Goal: Transaction & Acquisition: Purchase product/service

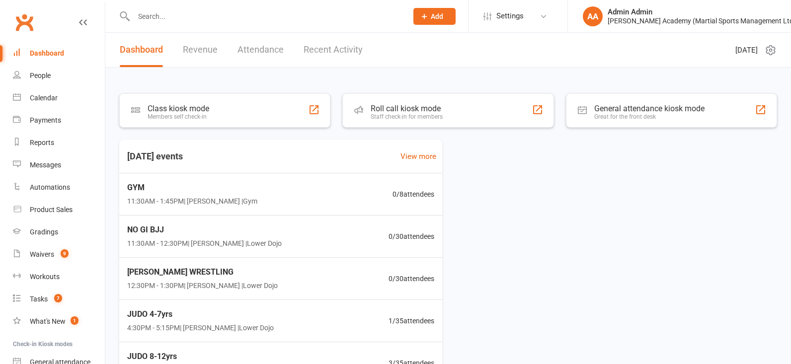
drag, startPoint x: 62, startPoint y: 210, endPoint x: 109, endPoint y: 190, distance: 51.2
click at [62, 209] on div "Product Sales" at bounding box center [51, 210] width 43 height 8
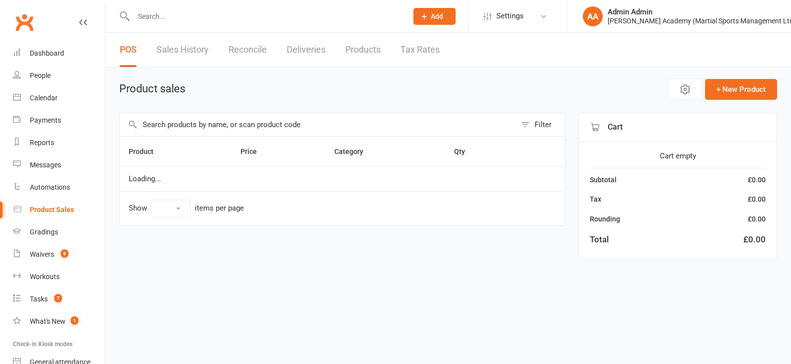
select select "100"
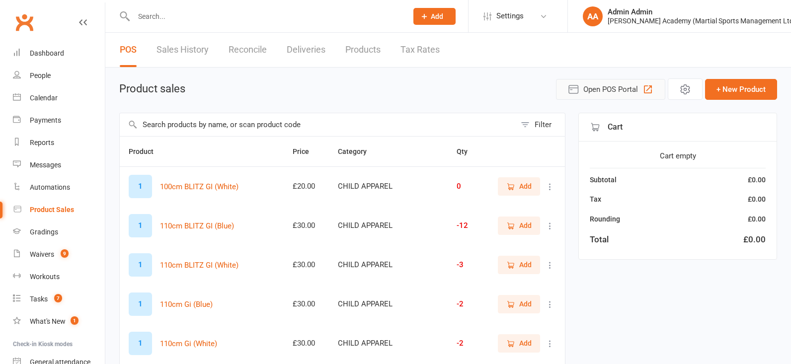
click at [609, 86] on span "Open POS Portal" at bounding box center [610, 89] width 55 height 12
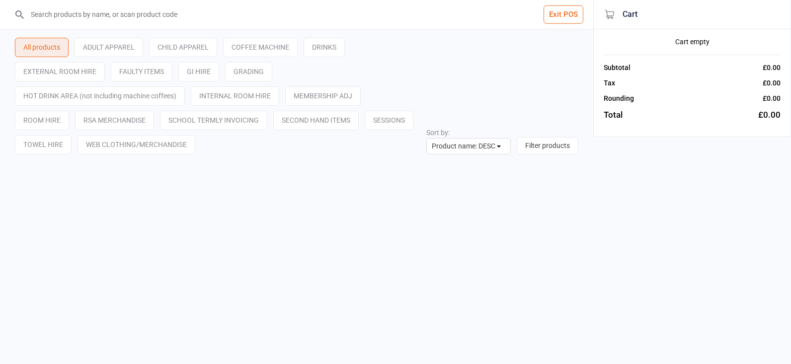
select select "name-desc"
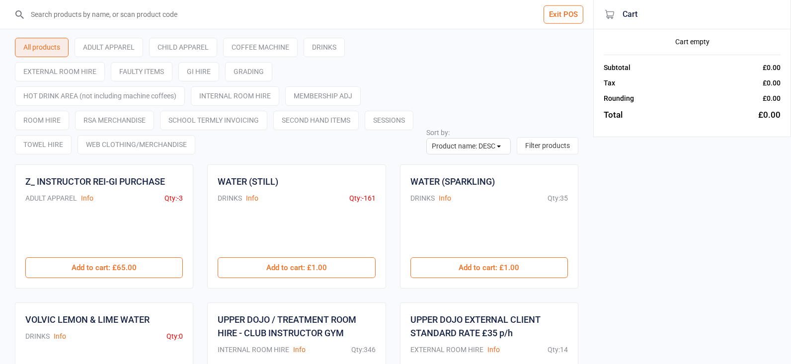
click at [124, 23] on input "search" at bounding box center [303, 14] width 554 height 29
click at [172, 149] on div "WEB CLOTHING/MERCHANDISE" at bounding box center [137, 144] width 118 height 19
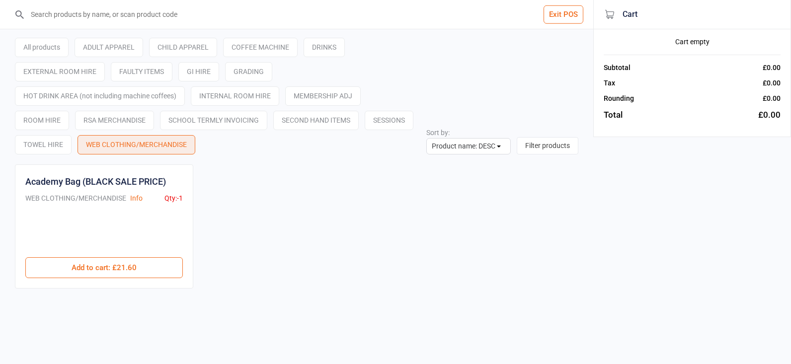
click at [124, 123] on div "RSA MERCHANDISE" at bounding box center [114, 120] width 79 height 19
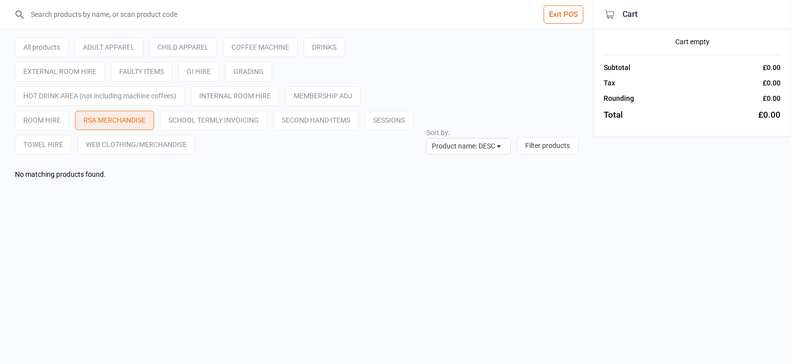
click at [122, 53] on div "ADULT APPAREL" at bounding box center [109, 47] width 69 height 19
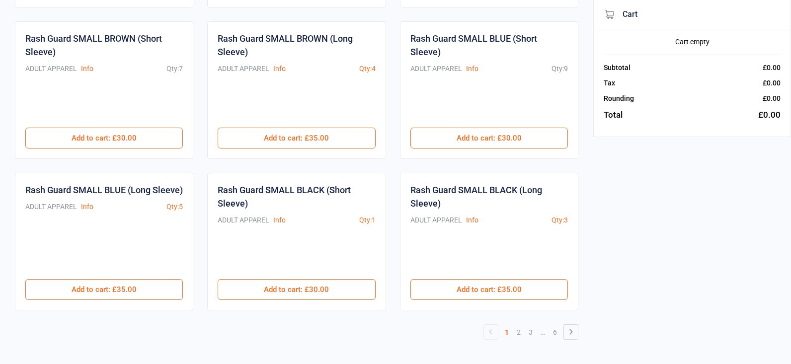
scroll to position [584, 0]
click at [519, 334] on link "2" at bounding box center [519, 333] width 12 height 14
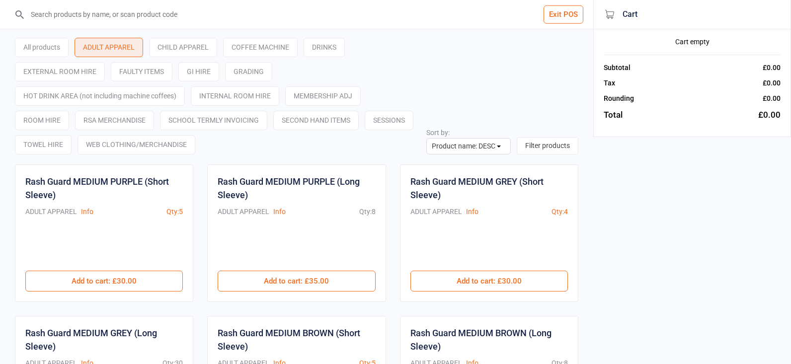
scroll to position [0, 0]
drag, startPoint x: 131, startPoint y: 4, endPoint x: 131, endPoint y: 22, distance: 17.9
click at [132, 6] on input "search" at bounding box center [303, 14] width 554 height 29
click at [45, 47] on div "All products" at bounding box center [42, 47] width 54 height 19
